Goal: Check status: Check status

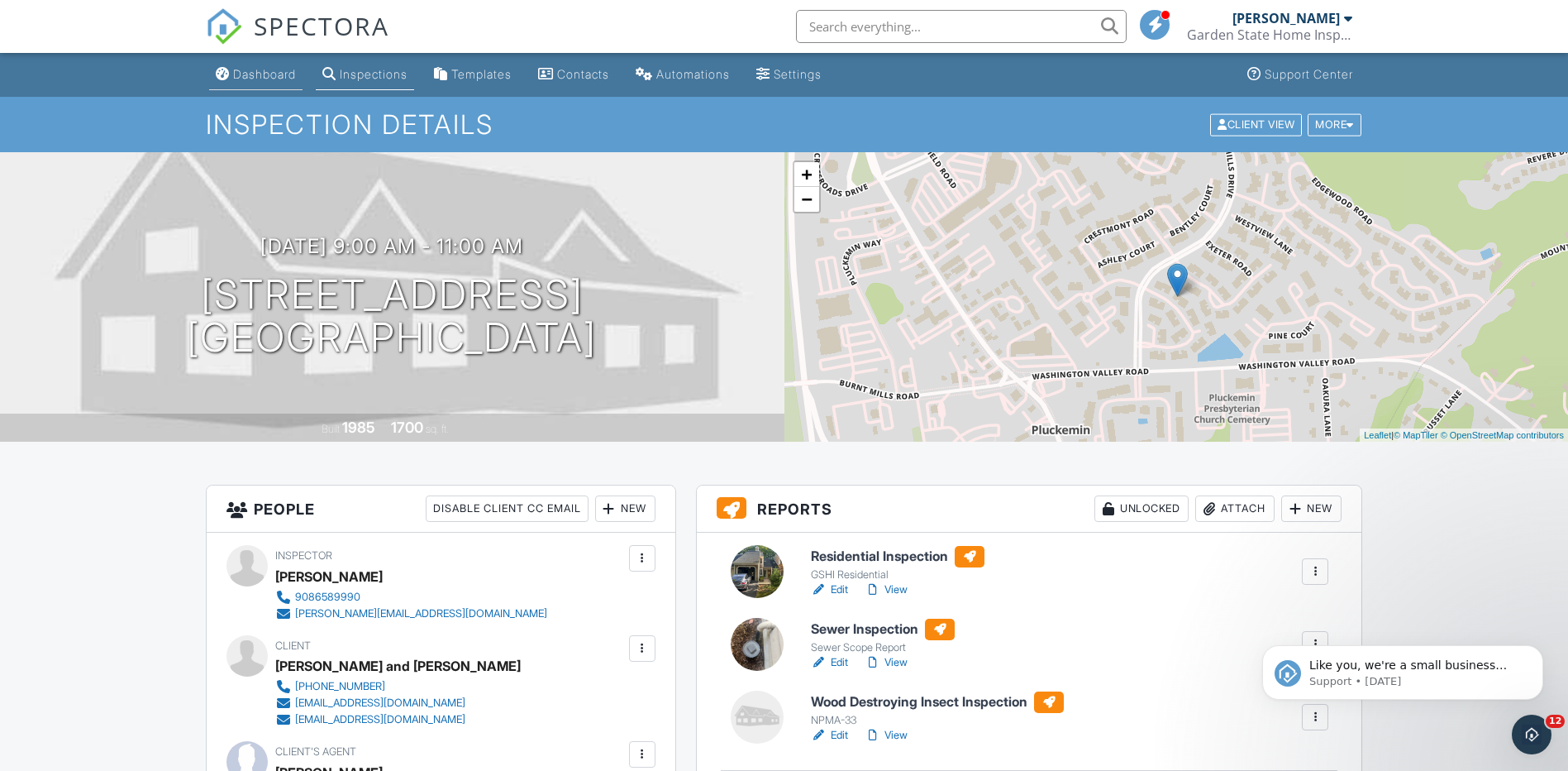
click at [266, 74] on div "Dashboard" at bounding box center [264, 74] width 63 height 14
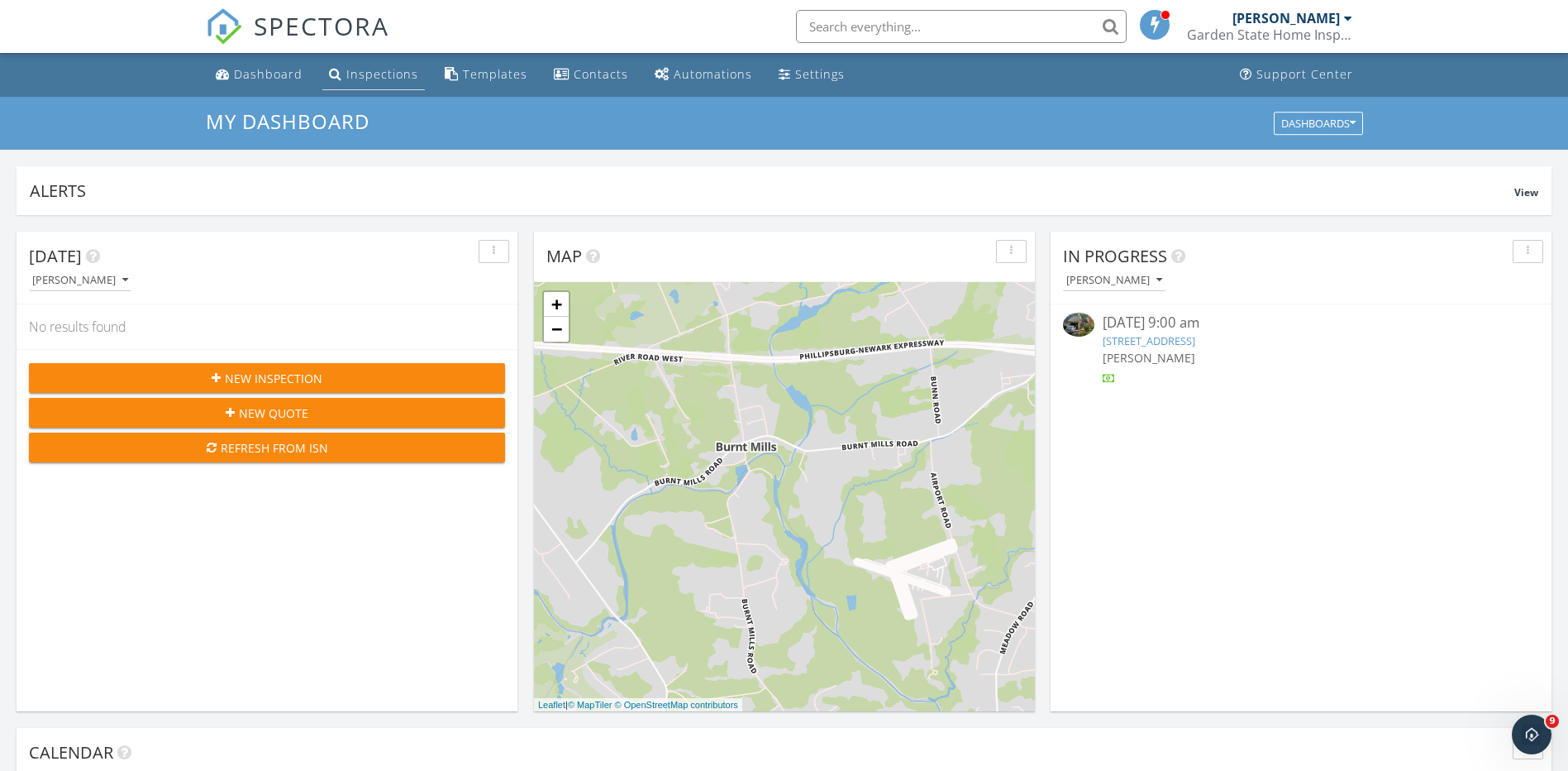
click at [366, 64] on link "Inspections" at bounding box center [374, 75] width 103 height 31
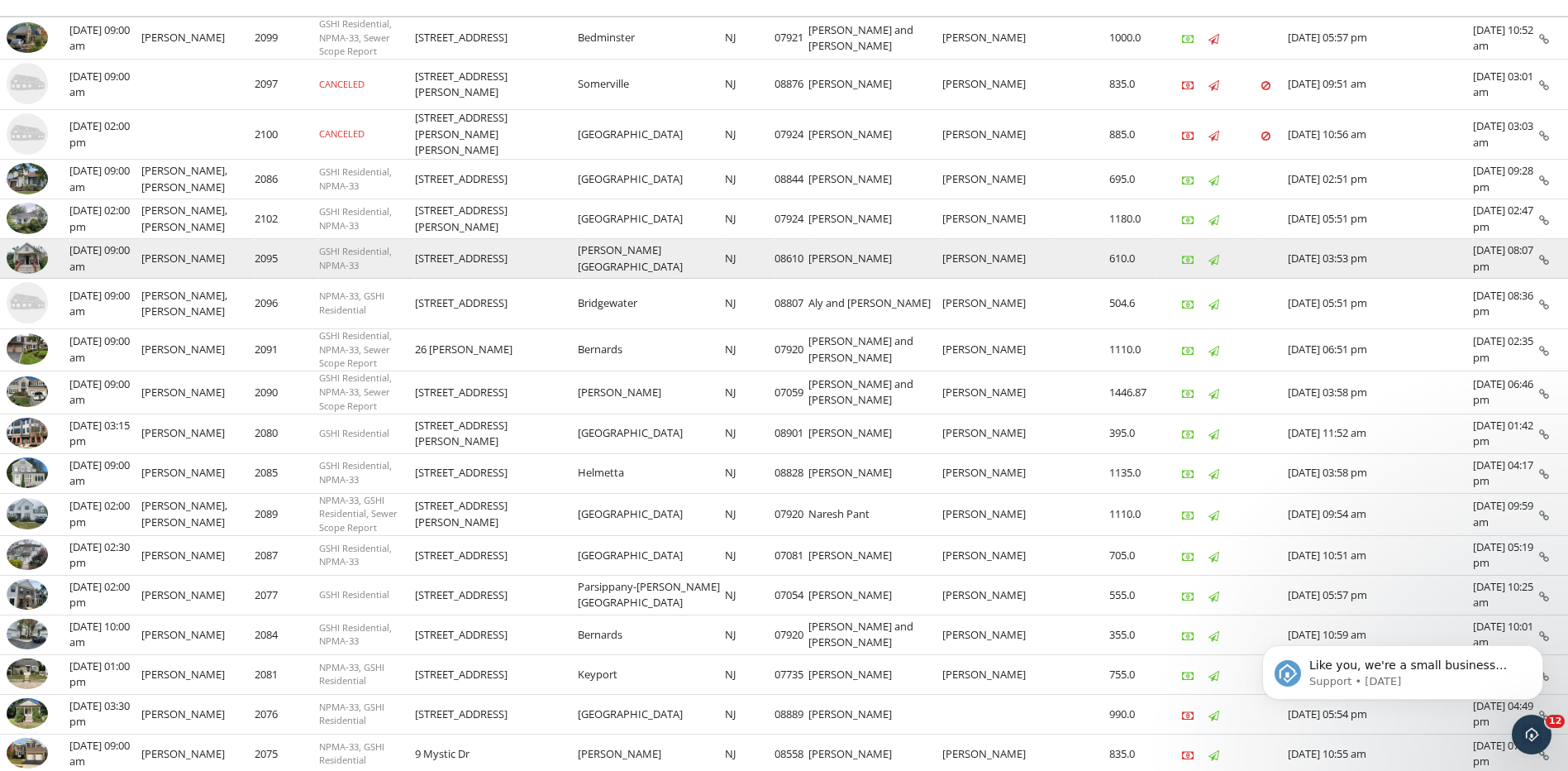
scroll to position [248, 0]
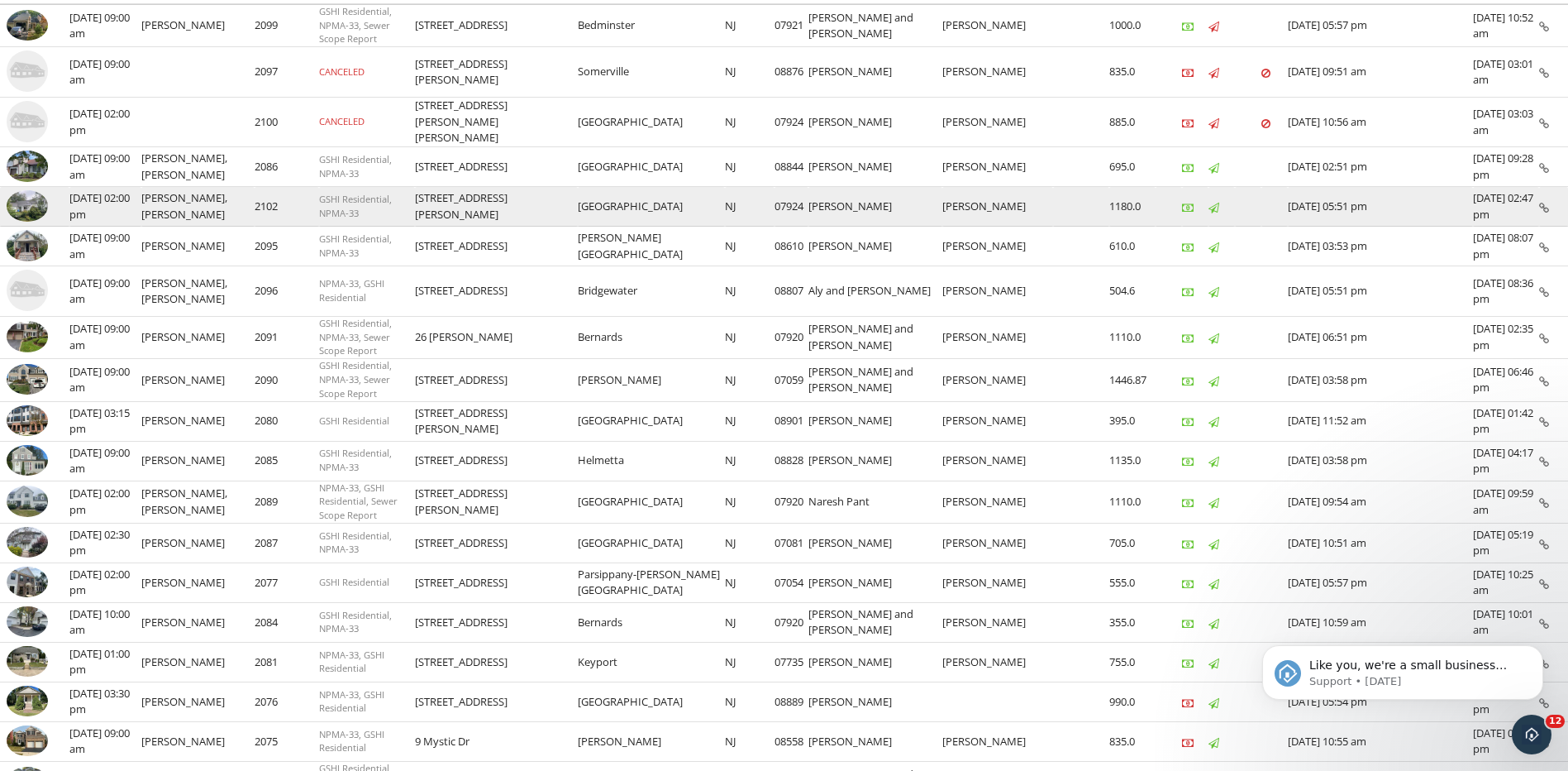
click at [31, 195] on img at bounding box center [27, 205] width 41 height 31
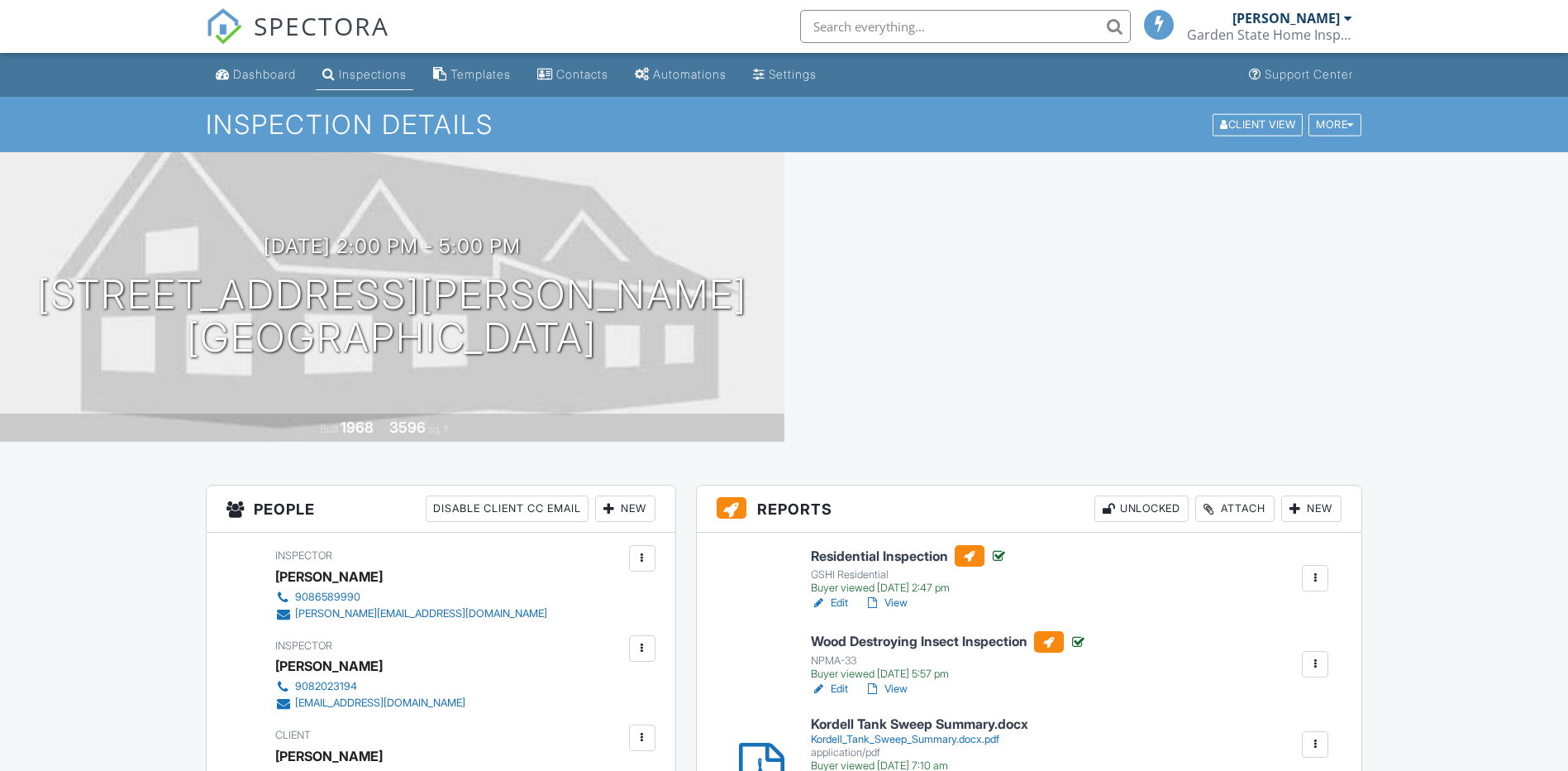
click at [899, 601] on link "View" at bounding box center [885, 603] width 43 height 17
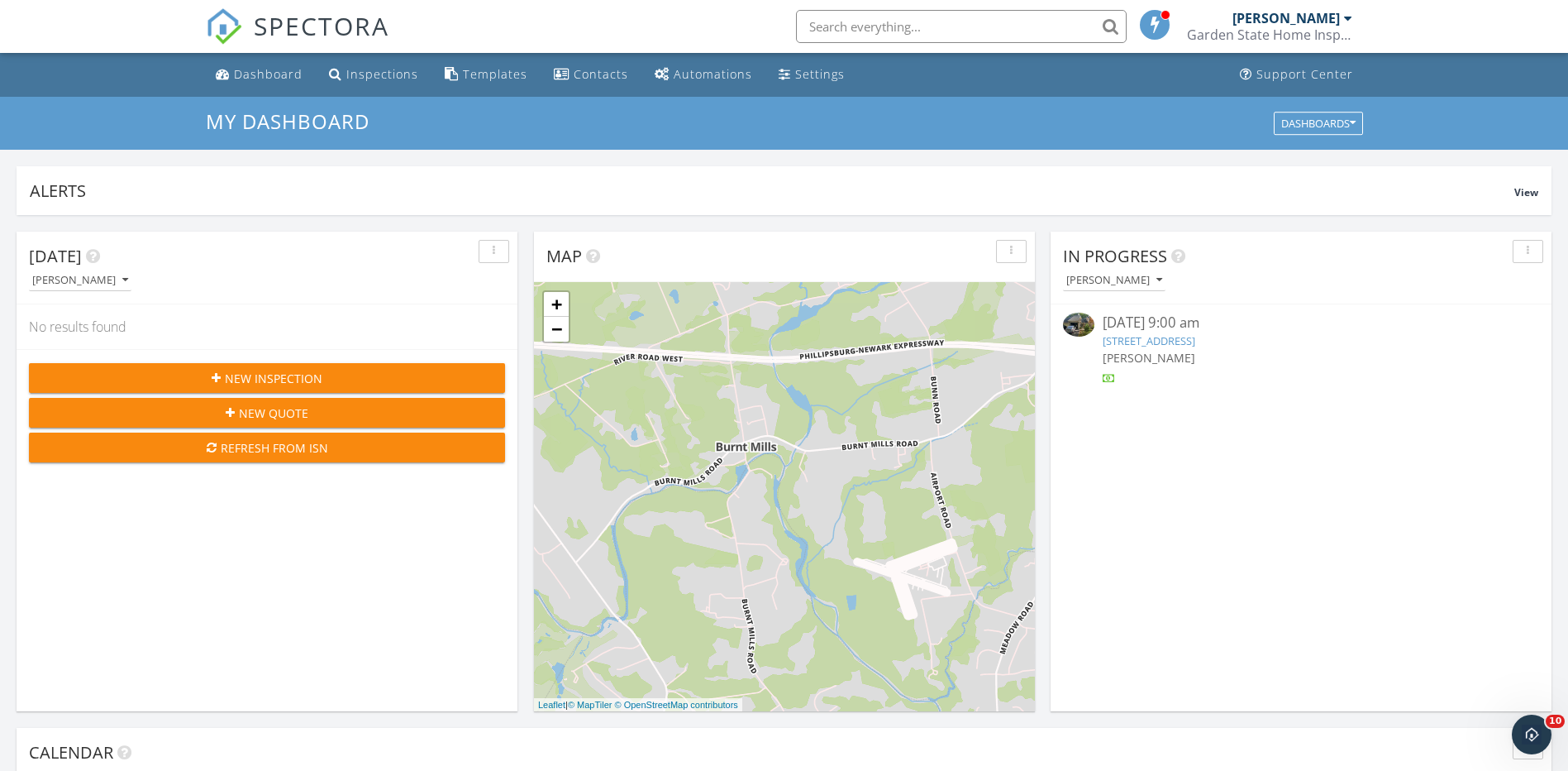
click at [1137, 342] on link "38 Cambridge Rd, Bedminster, NJ 07921" at bounding box center [1149, 340] width 93 height 15
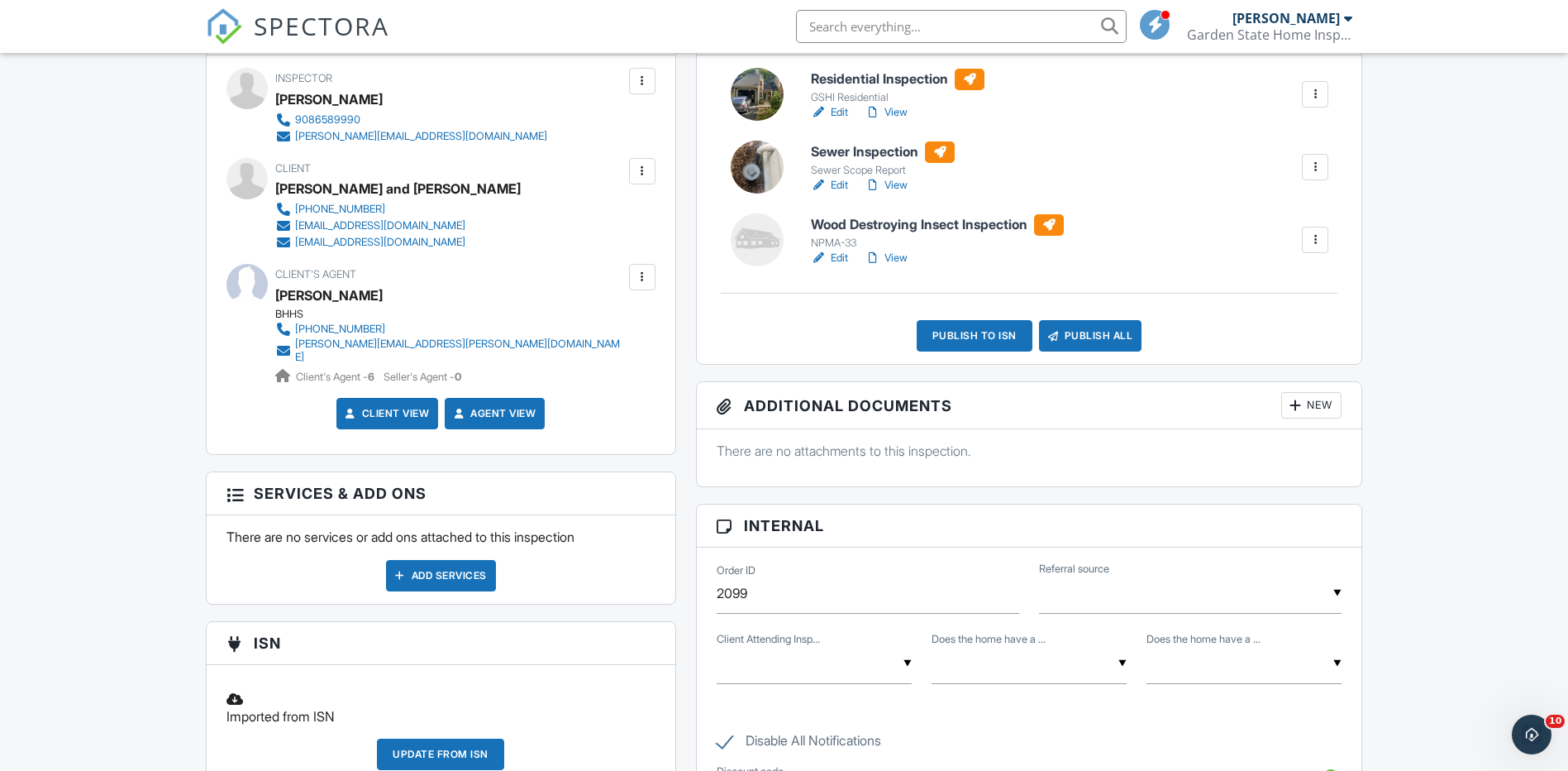
scroll to position [496, 0]
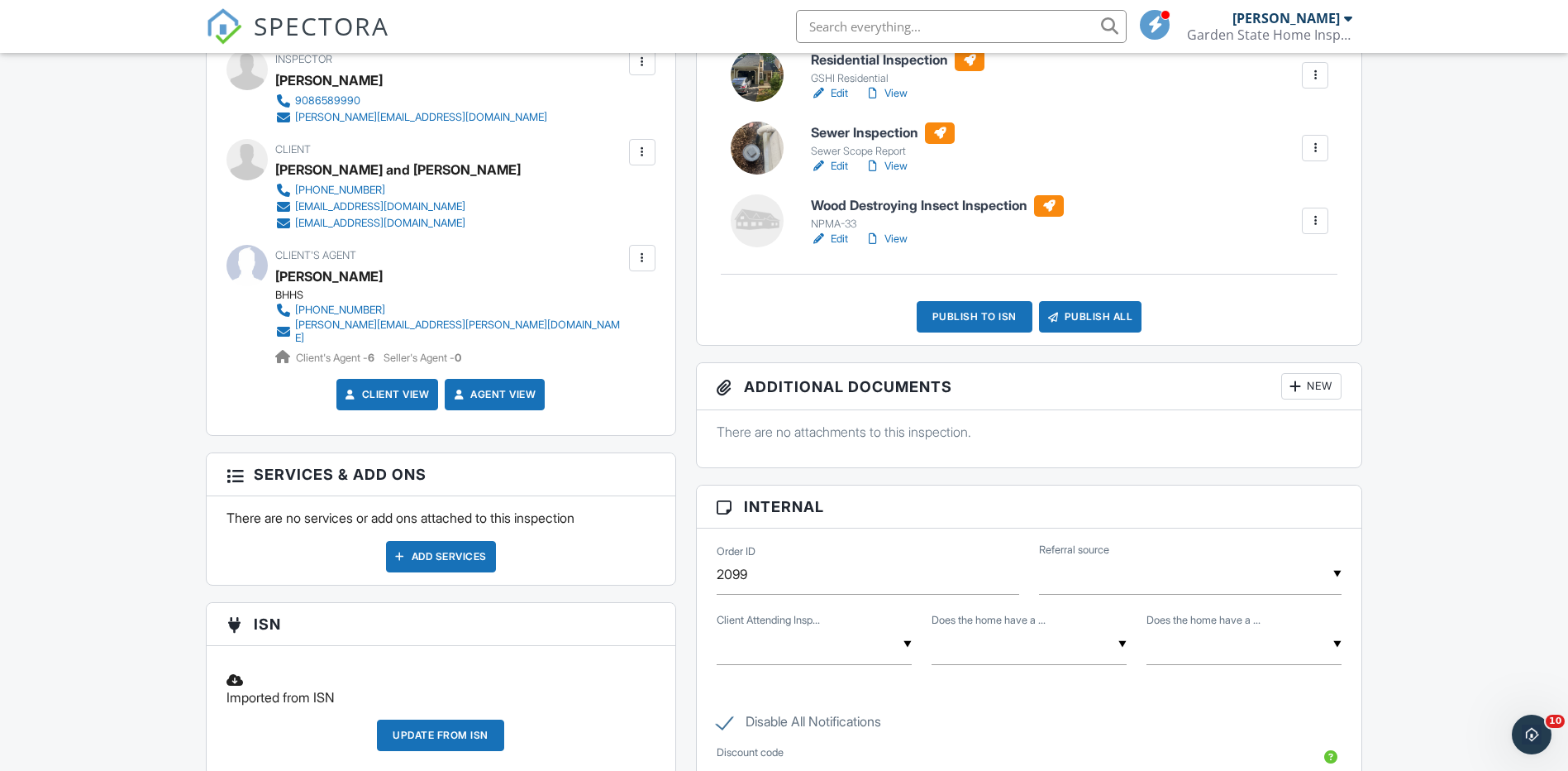
click at [893, 165] on link "View" at bounding box center [885, 166] width 43 height 17
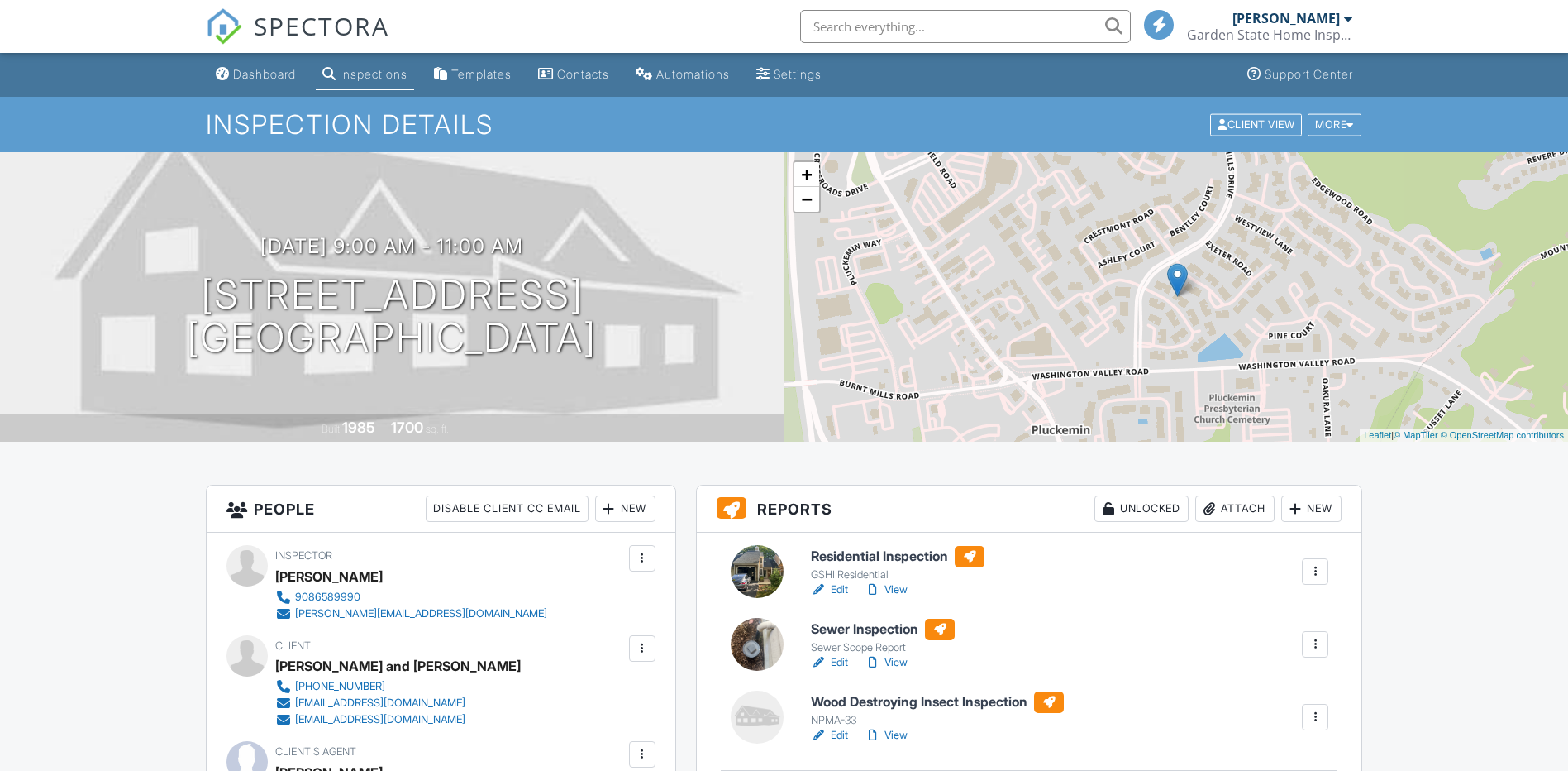
click at [893, 739] on link "View" at bounding box center [885, 735] width 43 height 17
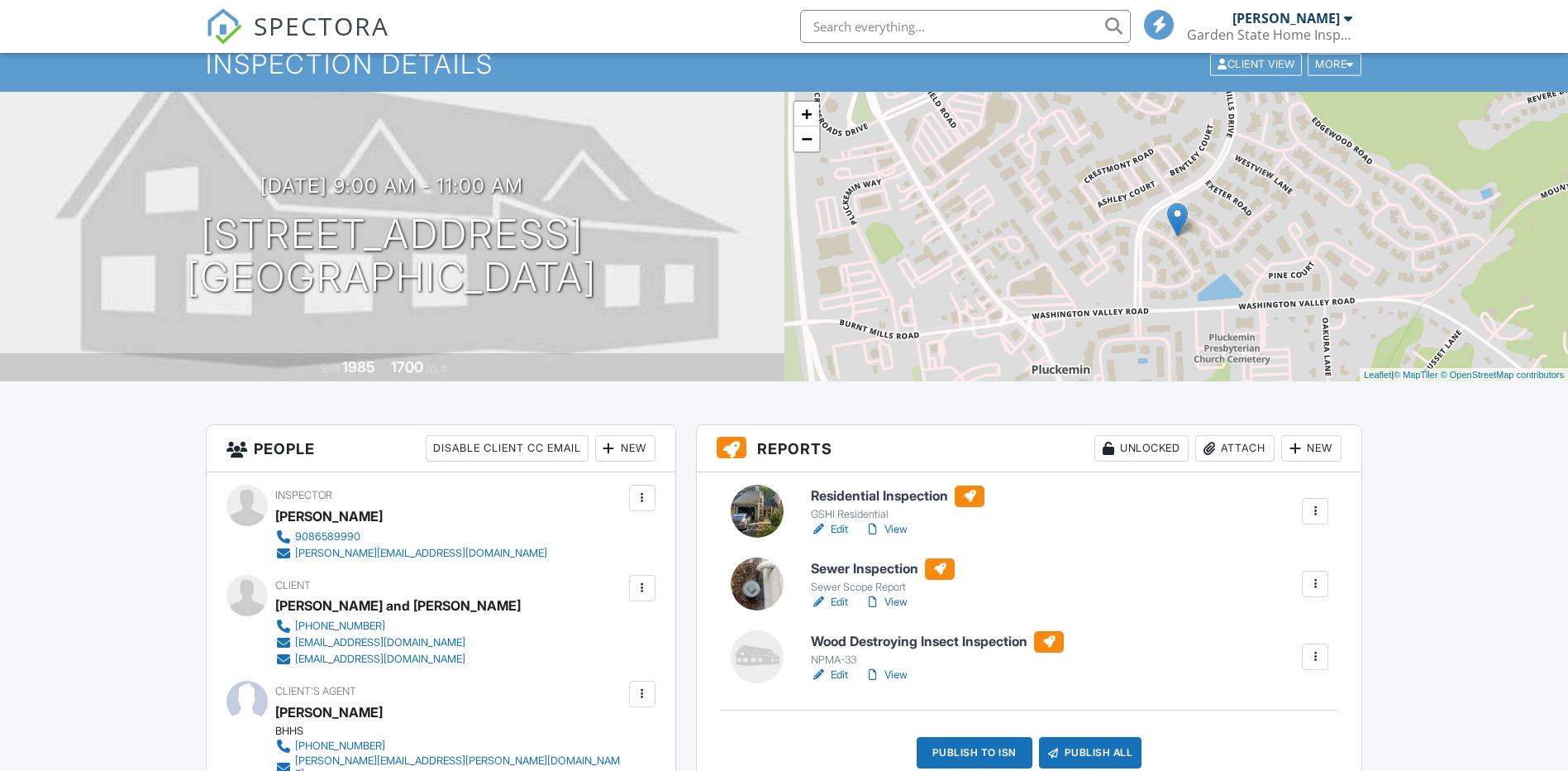
scroll to position [248, 0]
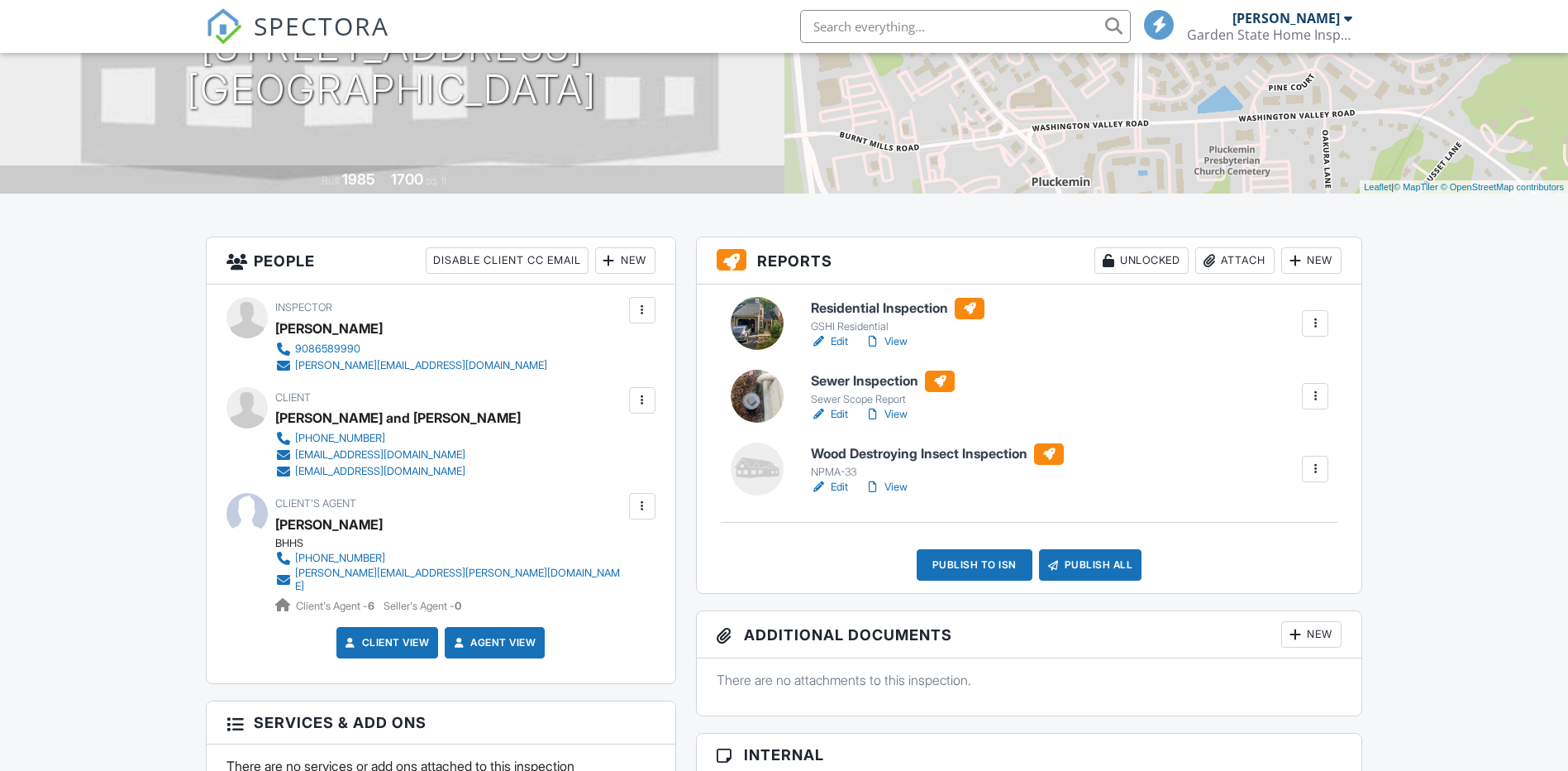
click at [842, 485] on link "Edit" at bounding box center [829, 487] width 37 height 17
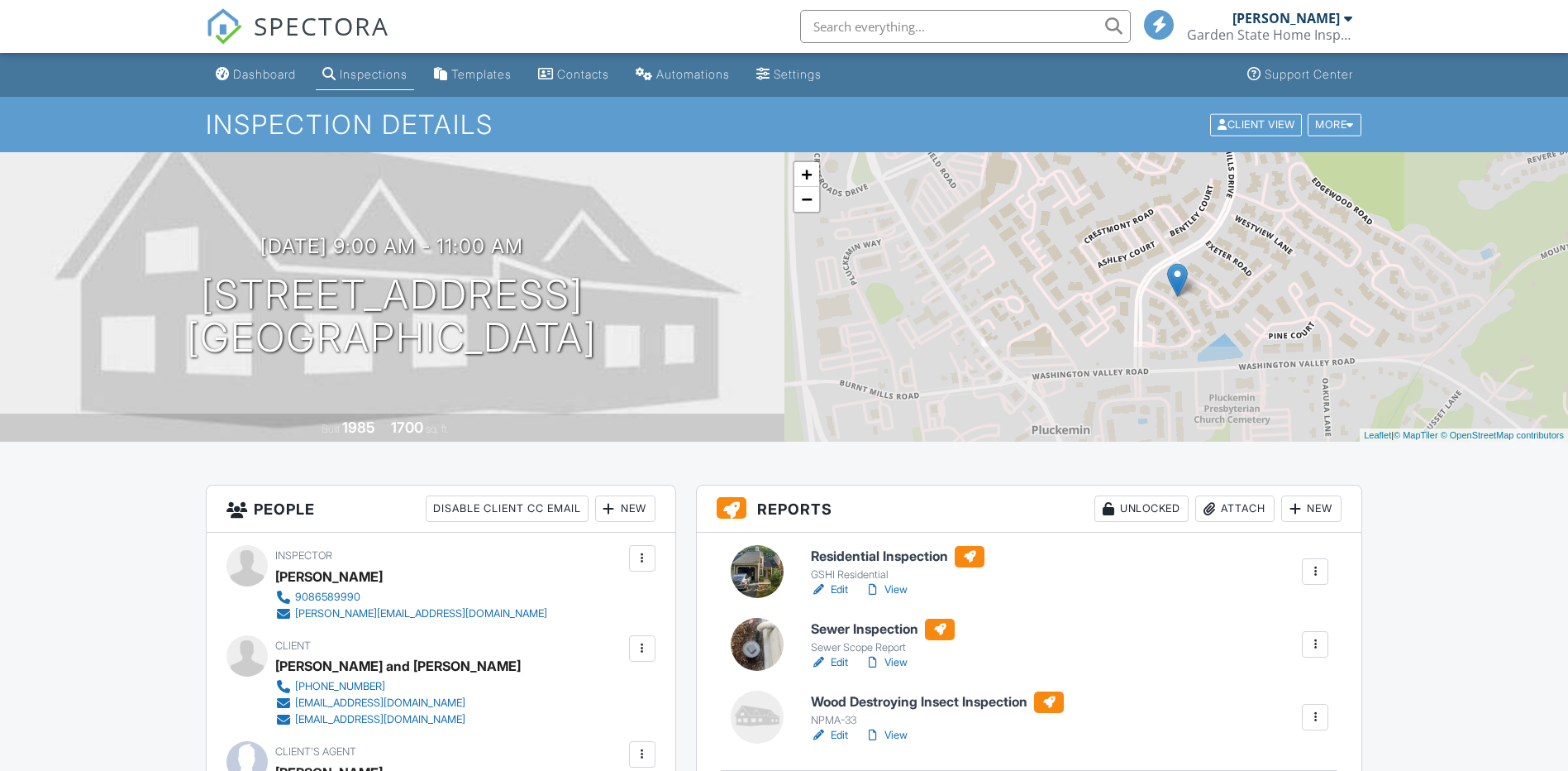
click at [897, 590] on link "View" at bounding box center [885, 590] width 43 height 17
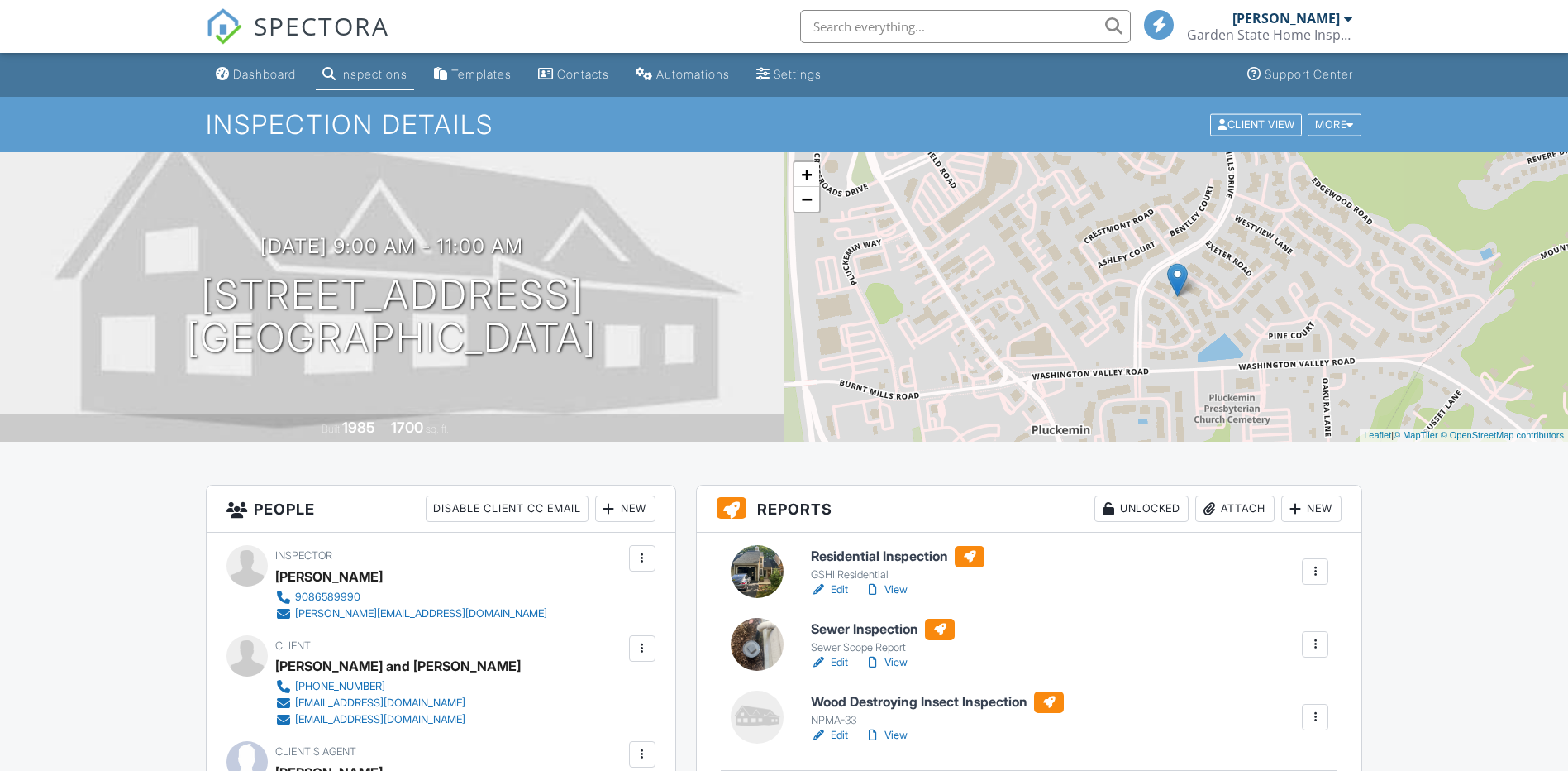
click at [838, 735] on link "Edit" at bounding box center [829, 735] width 37 height 17
click at [892, 591] on link "View" at bounding box center [885, 590] width 43 height 17
